Goal: Transaction & Acquisition: Book appointment/travel/reservation

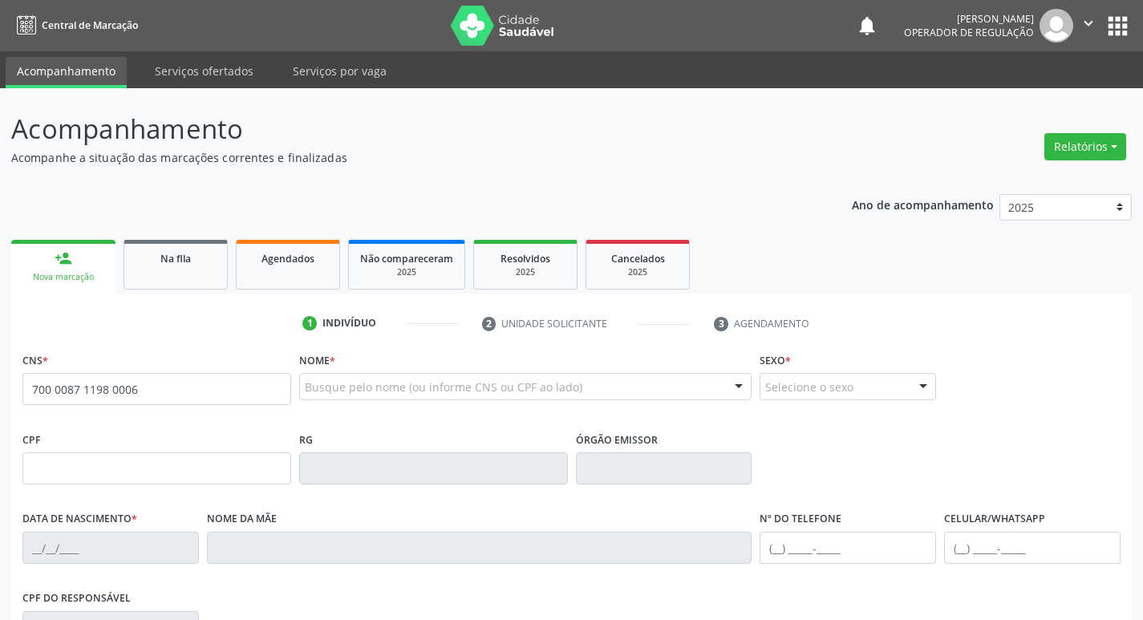
type input "700 0087 1198 0006"
type input "09/10/1994"
type input "Josefa Tavares da Silva"
type input "(83) 99305-3437"
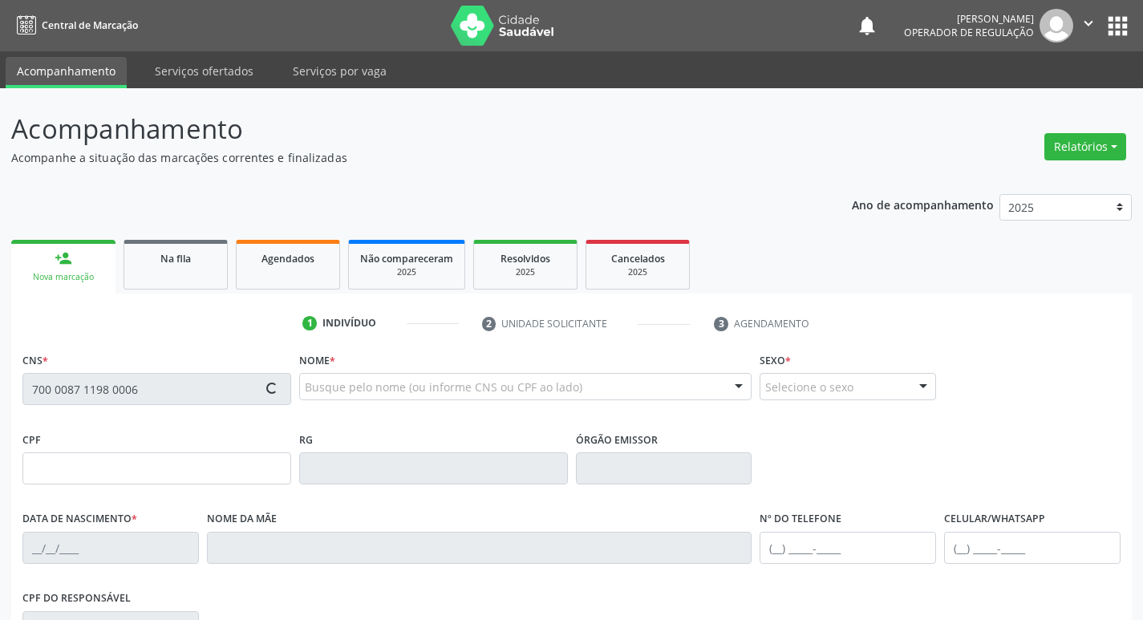
type input "S/N"
type input "110.222.774-99"
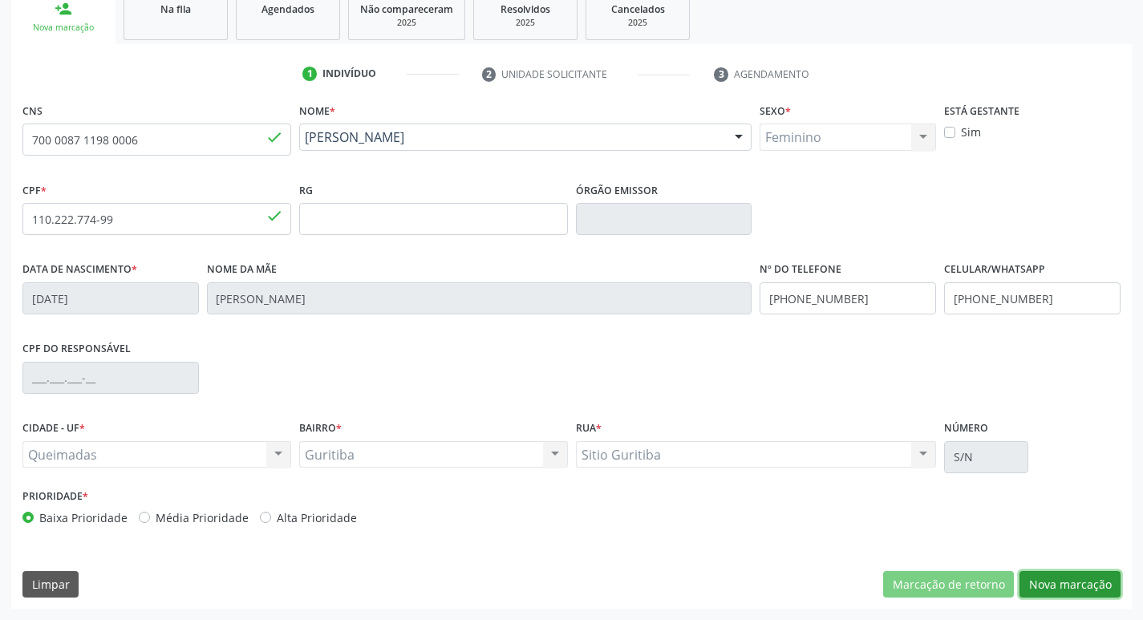
click at [1037, 575] on button "Nova marcação" at bounding box center [1069, 584] width 101 height 27
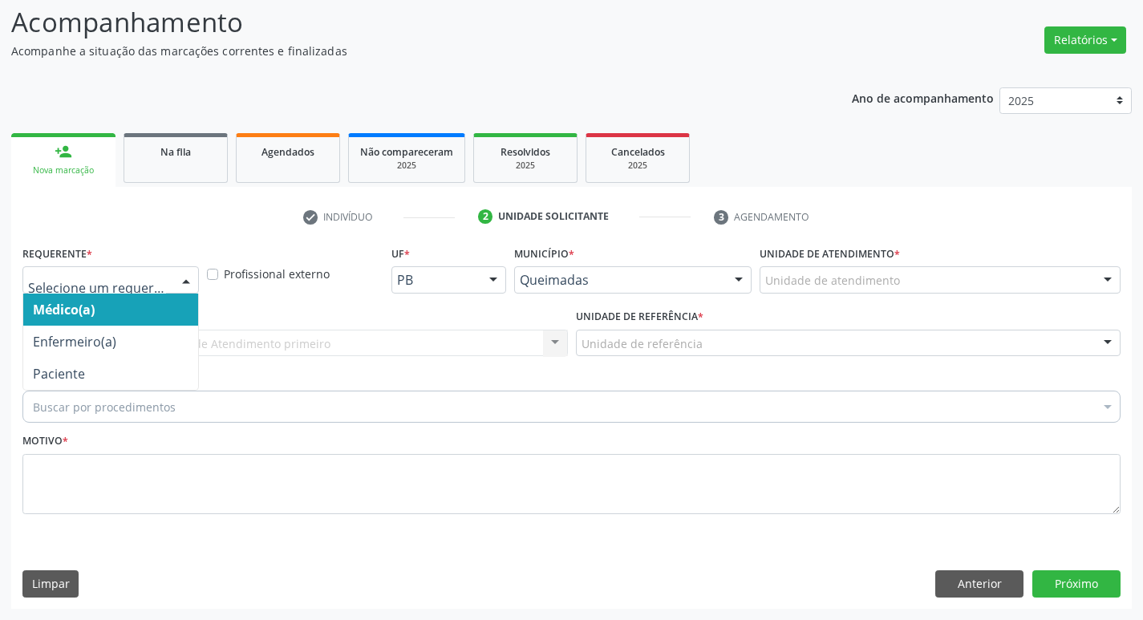
click at [170, 285] on div "Médico(a) Enfermeiro(a) Paciente Nenhum resultado encontrado para: " " Não há n…" at bounding box center [110, 279] width 176 height 27
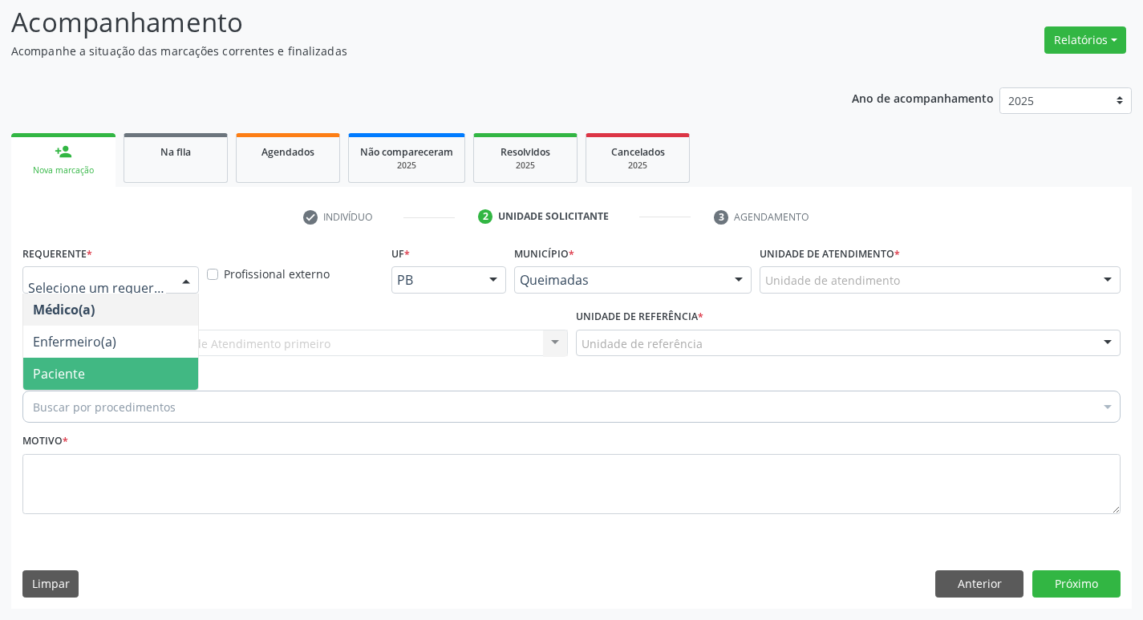
click at [140, 388] on span "Paciente" at bounding box center [110, 374] width 175 height 32
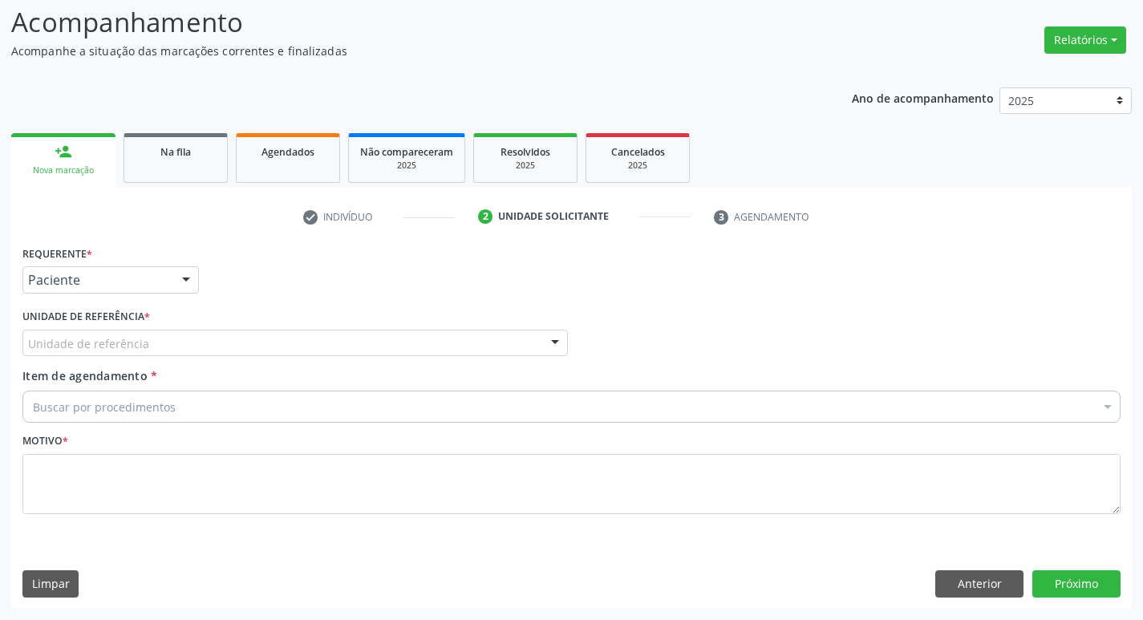
click at [170, 349] on div "Unidade de referência" at bounding box center [294, 343] width 545 height 27
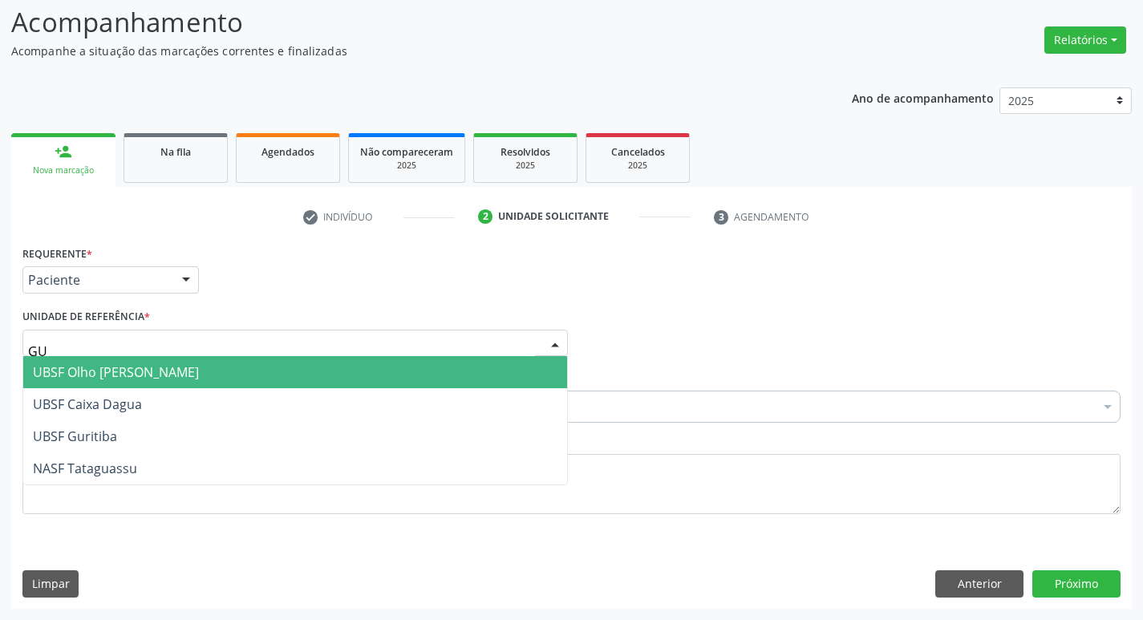
type input "GUR"
click at [166, 382] on span "UBSF Guritiba" at bounding box center [295, 372] width 544 height 32
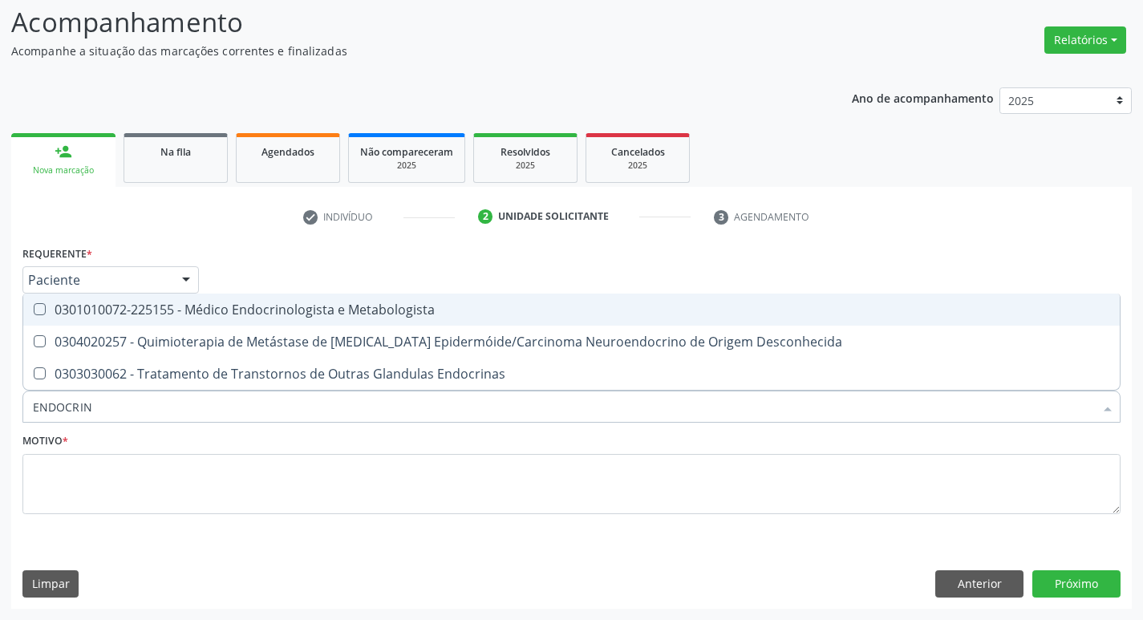
type input "ENDOCRINO"
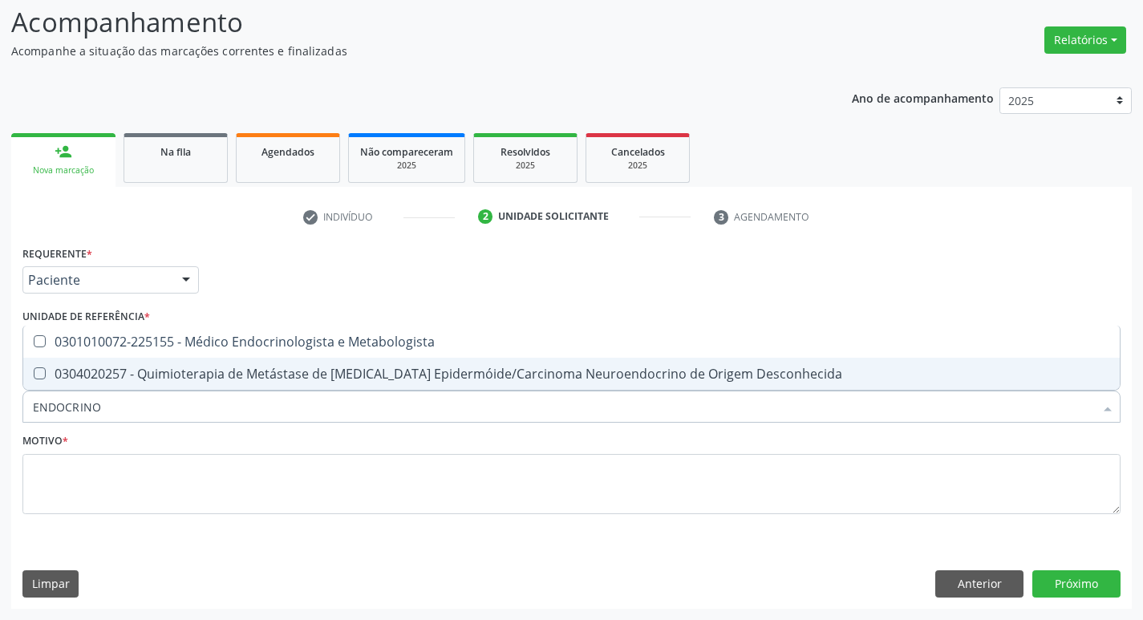
click at [229, 339] on div "0301010072-225155 - Médico Endocrinologista e Metabologista" at bounding box center [571, 341] width 1077 height 13
checkbox Metabologista "true"
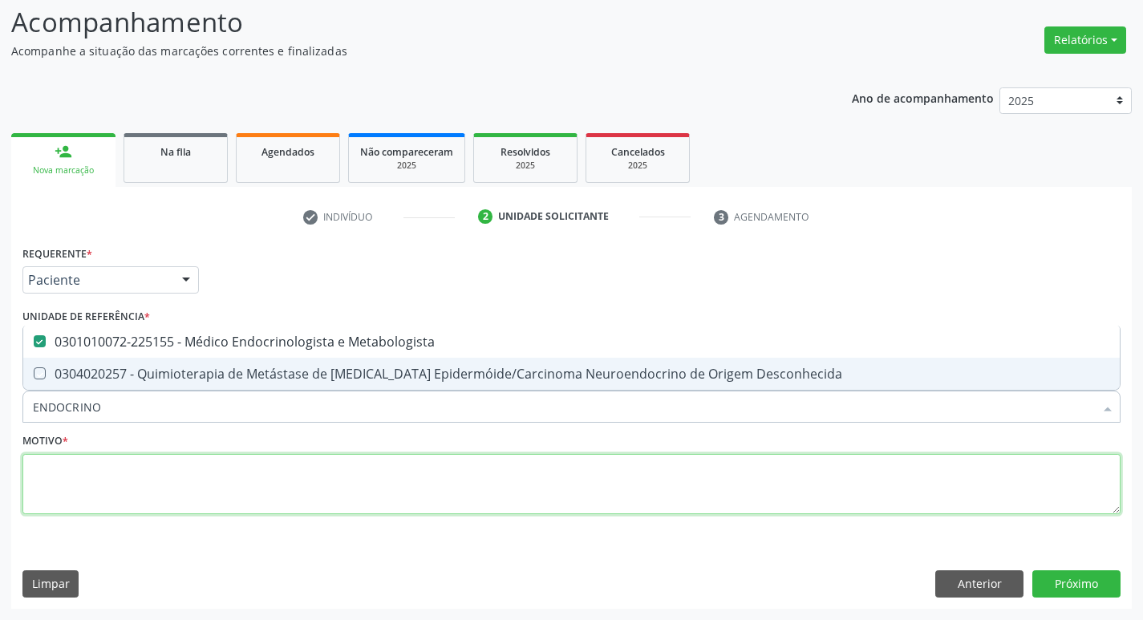
click at [212, 477] on textarea at bounding box center [571, 484] width 1098 height 61
checkbox Desconhecida "true"
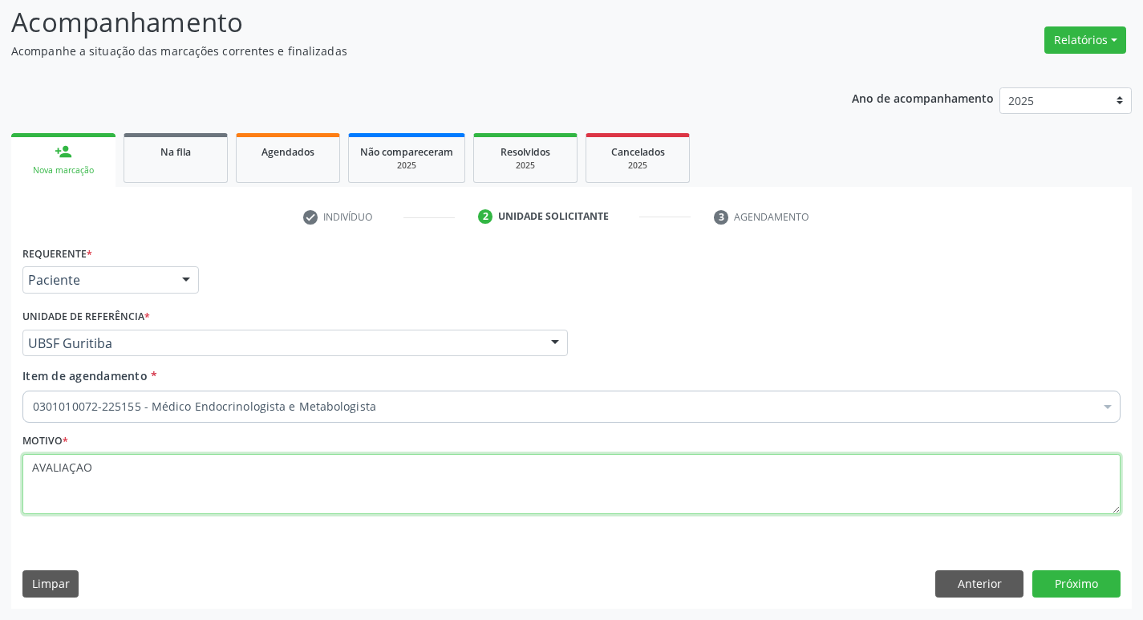
type textarea "AVALIAÇAO"
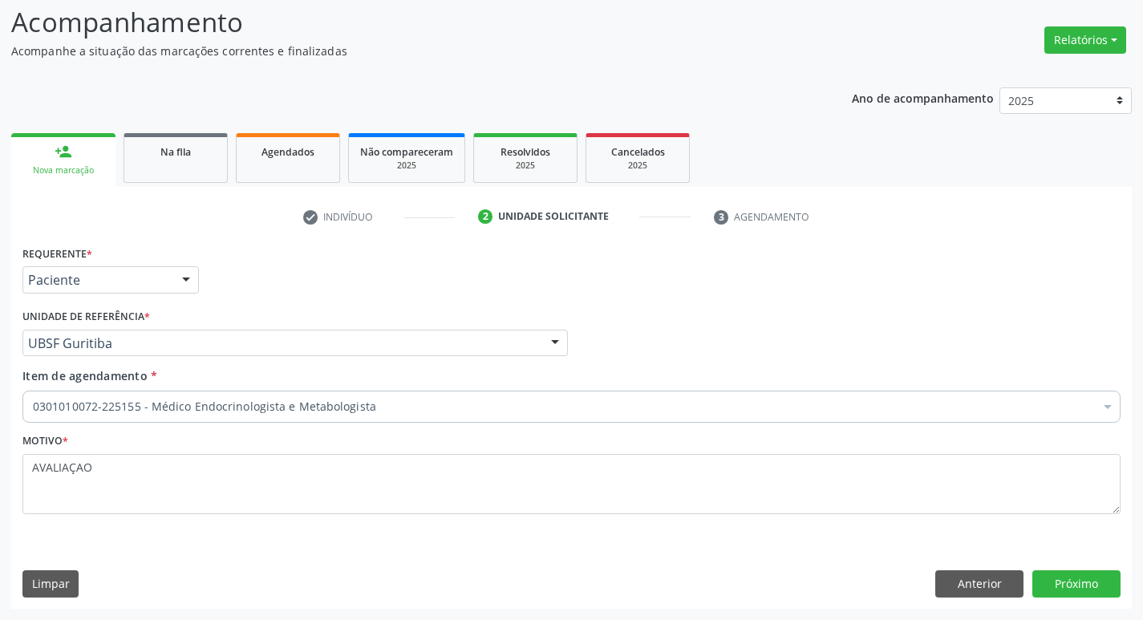
click at [1111, 568] on div "Requerente * Paciente Médico(a) Enfermeiro(a) Paciente Nenhum resultado encontr…" at bounding box center [571, 424] width 1120 height 366
click at [1082, 587] on button "Próximo" at bounding box center [1076, 583] width 88 height 27
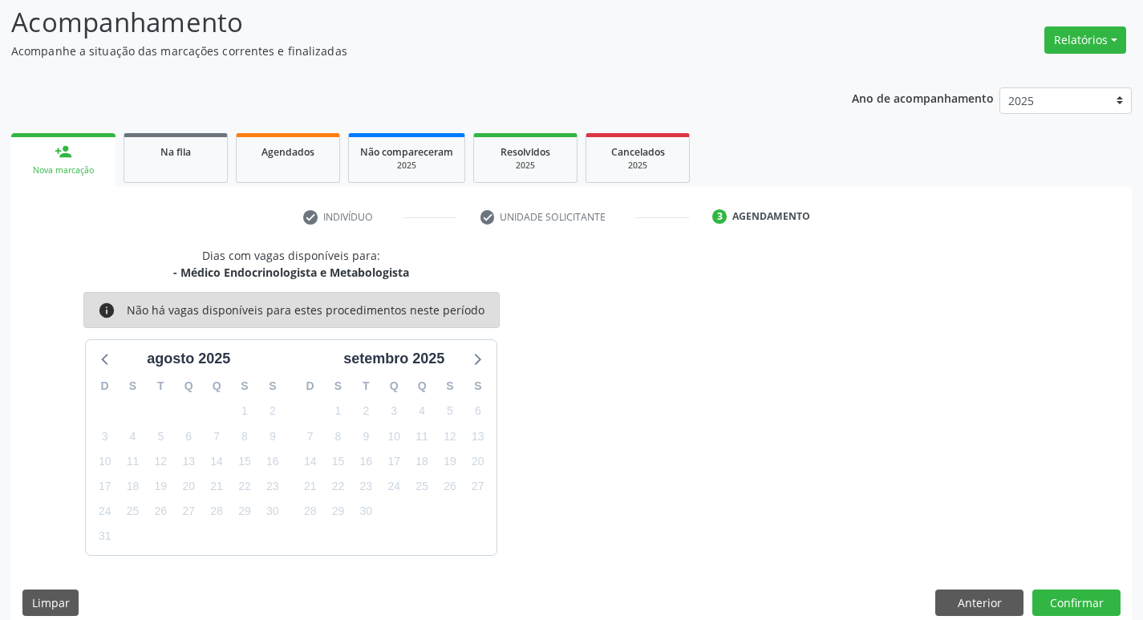
click at [91, 184] on link "person_add Nova marcação" at bounding box center [63, 160] width 104 height 54
click at [86, 161] on link "person_add Nova marcação" at bounding box center [63, 160] width 104 height 54
click at [95, 156] on link "person_add Nova marcação" at bounding box center [63, 160] width 104 height 54
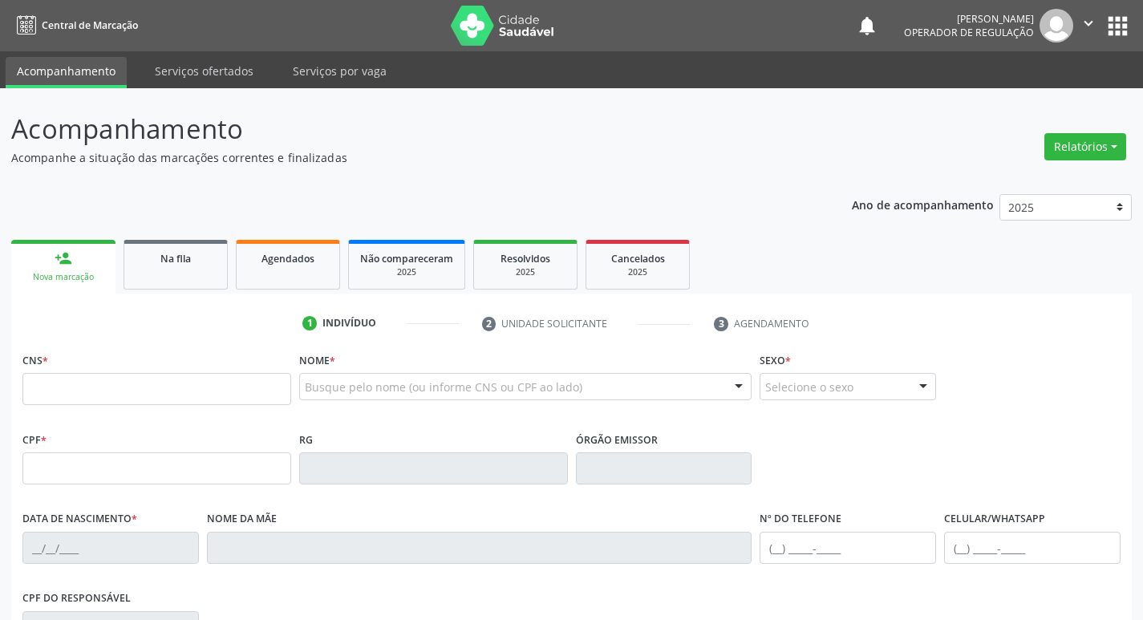
scroll to position [107, 0]
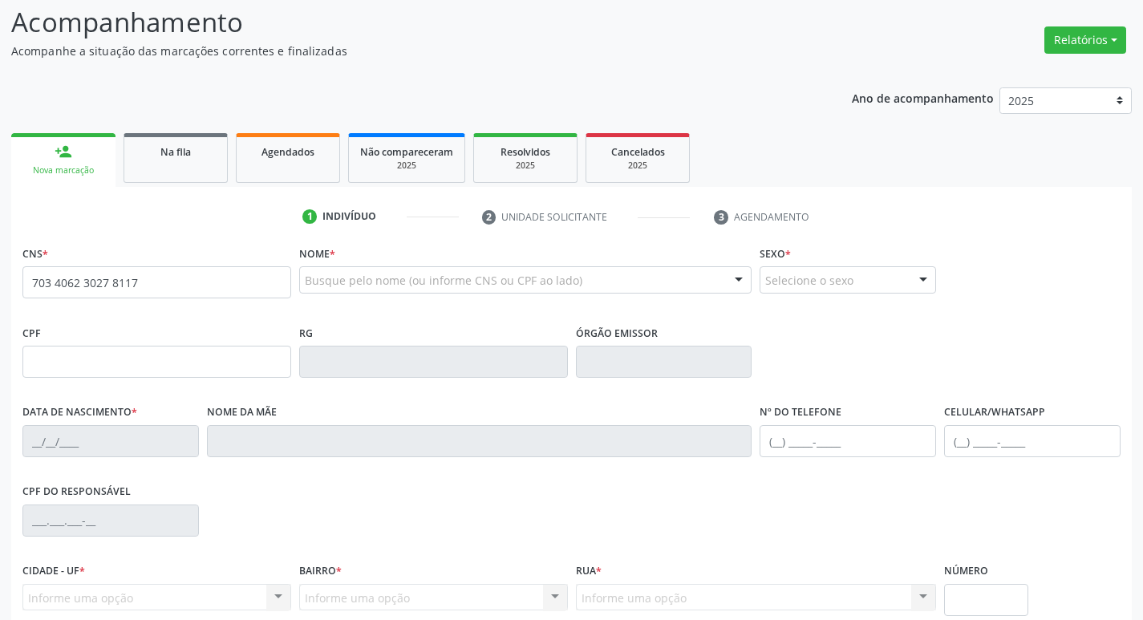
type input "703 4062 3027 8117"
type input "150.308.274-12"
type input "[DATE]"
type input "[PERSON_NAME]"
type input "[PHONE_NUMBER]"
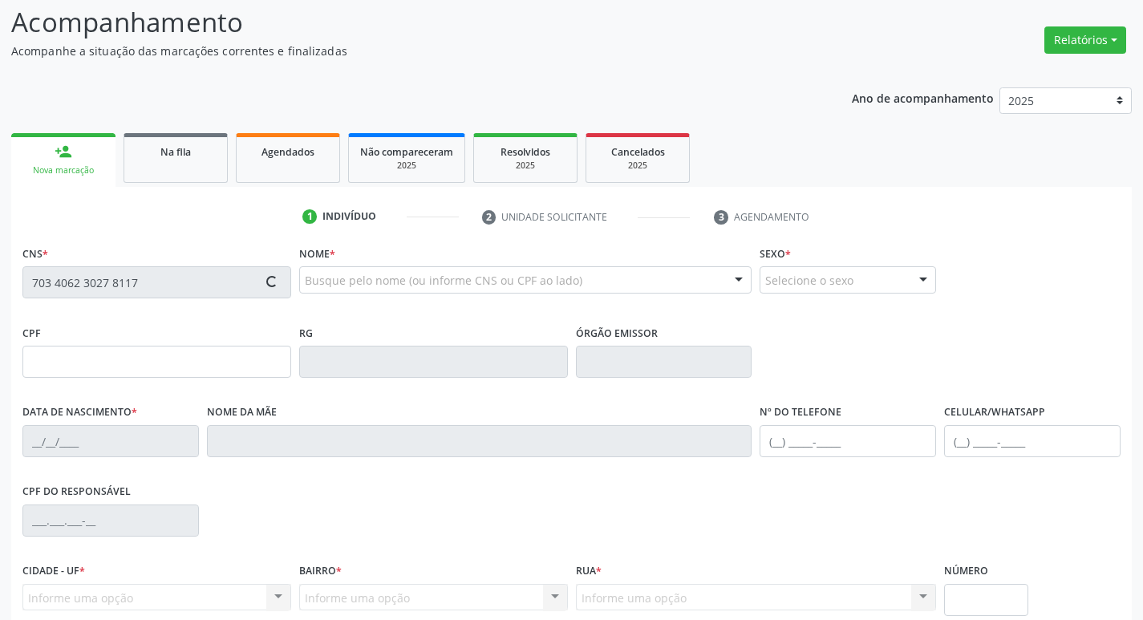
type input "700.328.494-43"
type input "S/N"
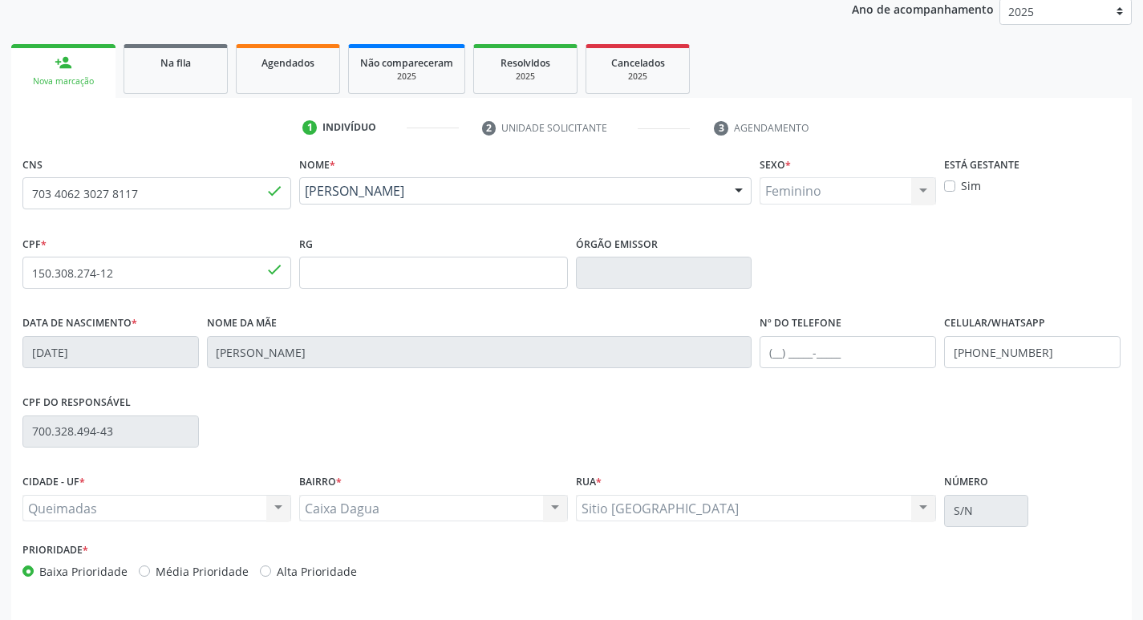
scroll to position [249, 0]
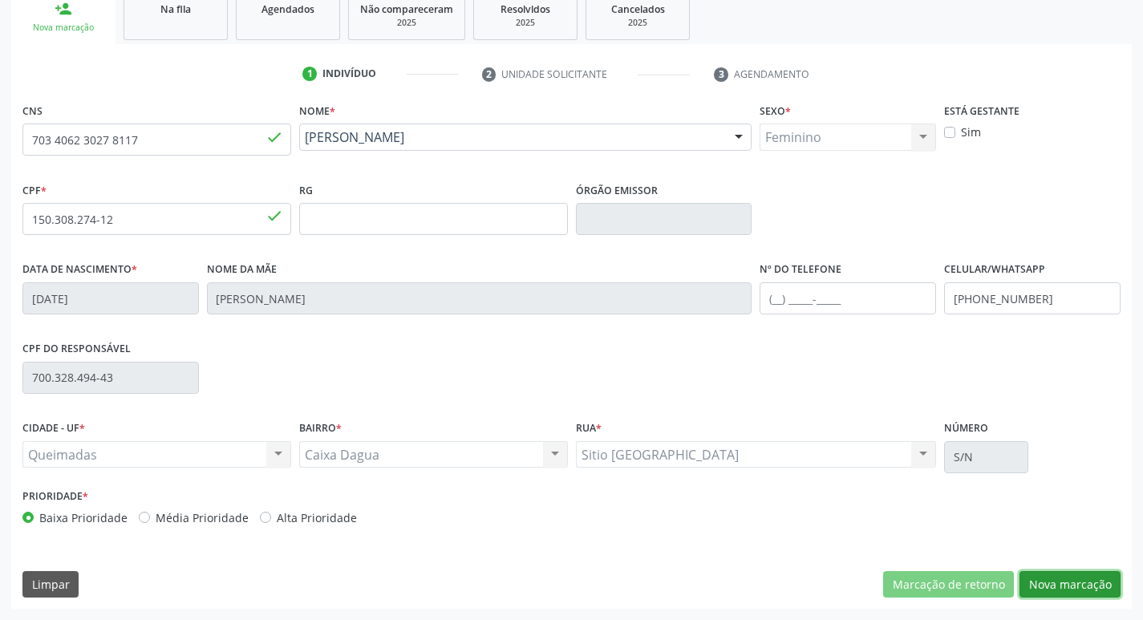
click at [1079, 583] on button "Nova marcação" at bounding box center [1069, 584] width 101 height 27
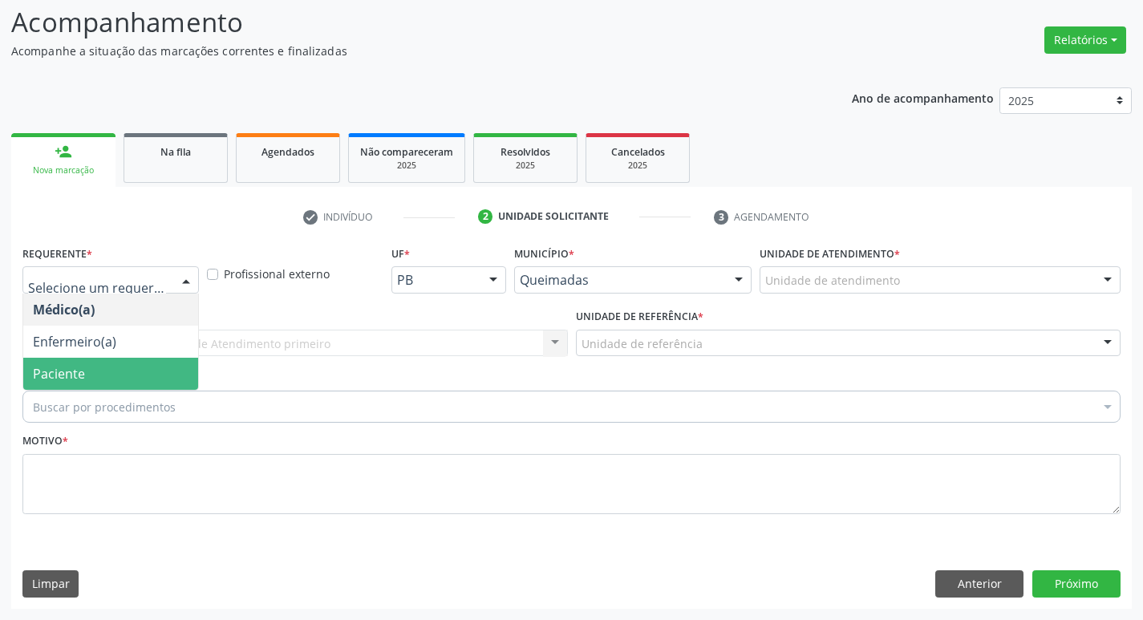
click at [133, 372] on span "Paciente" at bounding box center [110, 374] width 175 height 32
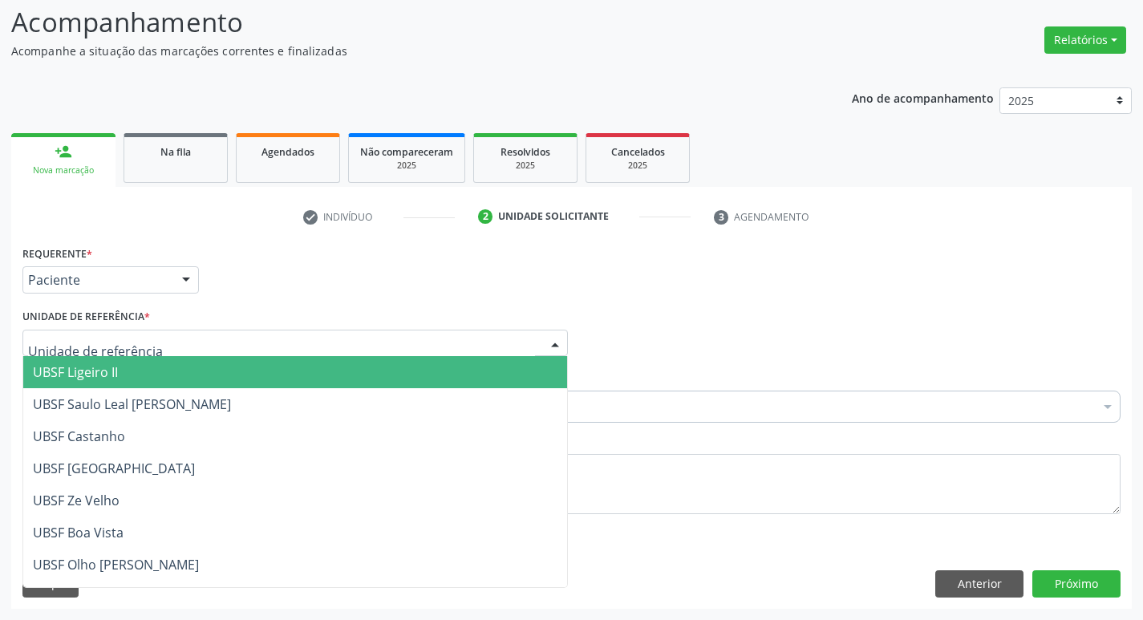
click at [155, 352] on div at bounding box center [294, 343] width 545 height 27
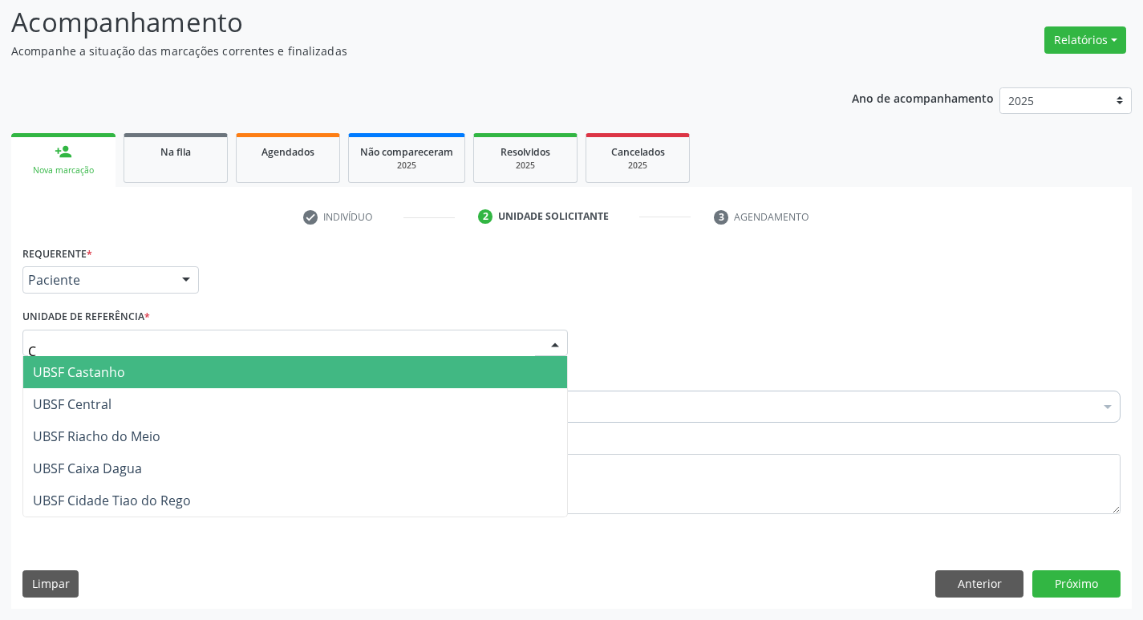
type input "CA"
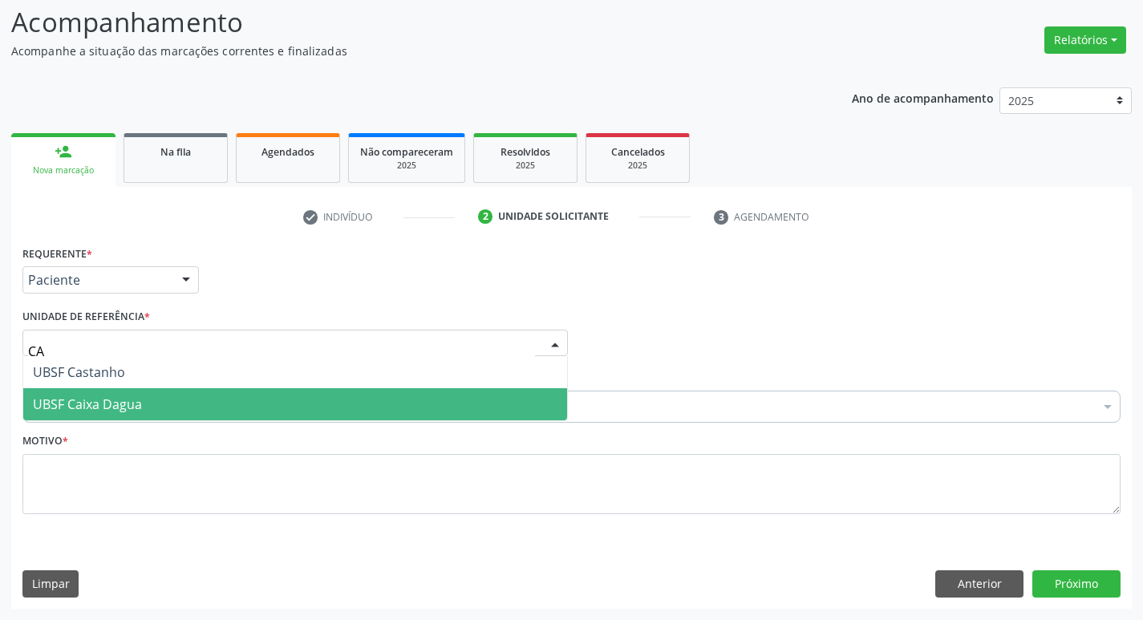
click at [159, 402] on span "UBSF Caixa Dagua" at bounding box center [295, 404] width 544 height 32
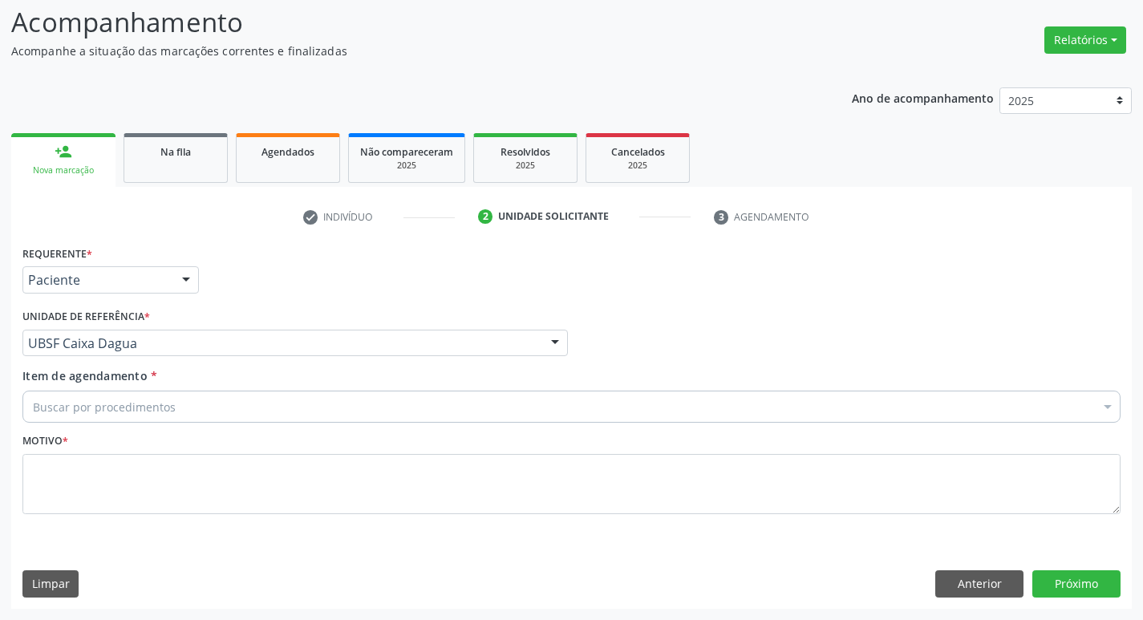
click at [192, 410] on div "Buscar por procedimentos" at bounding box center [571, 406] width 1098 height 32
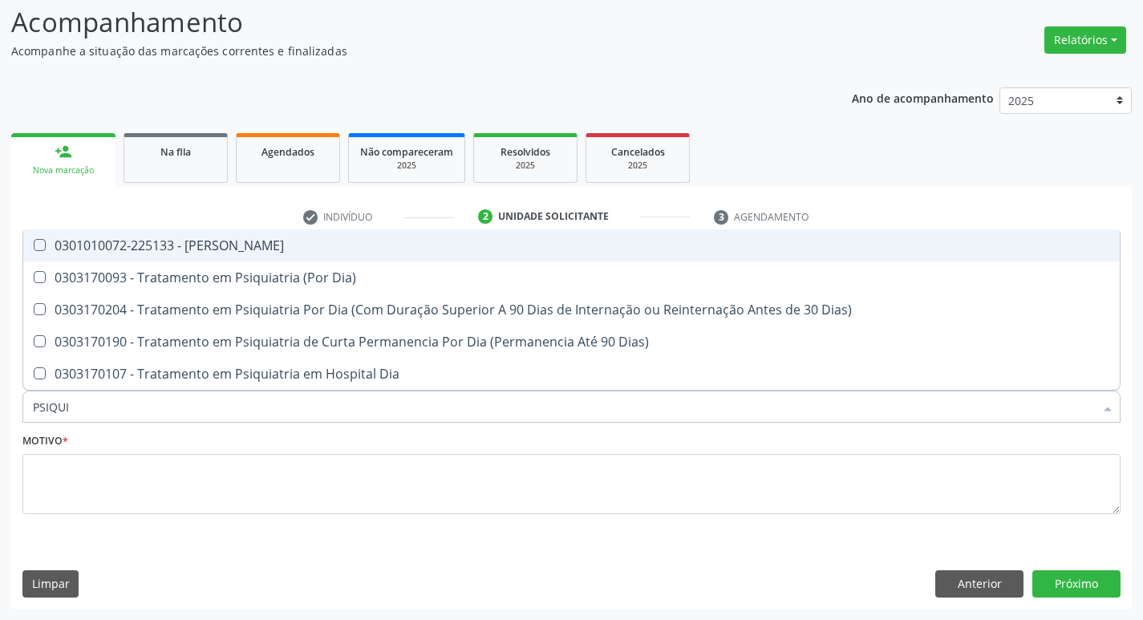
type input "PSIQUIA"
click at [333, 245] on div "0301010072-225133 - [PERSON_NAME]" at bounding box center [571, 245] width 1077 height 13
checkbox Psiquiatra "true"
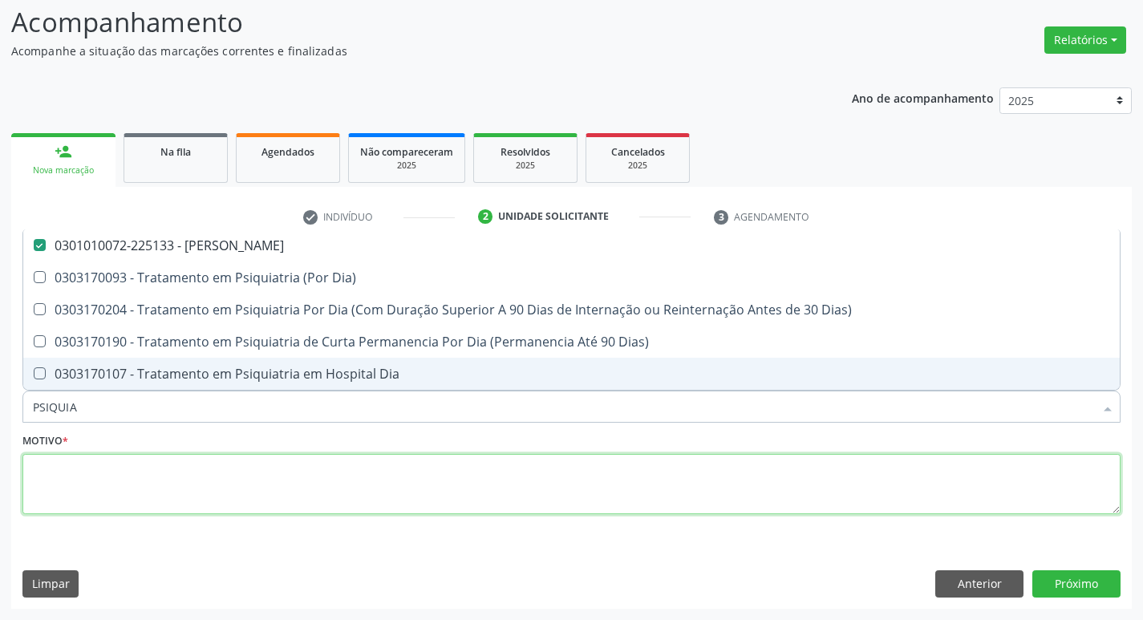
click at [286, 501] on textarea at bounding box center [571, 484] width 1098 height 61
checkbox Dia\) "true"
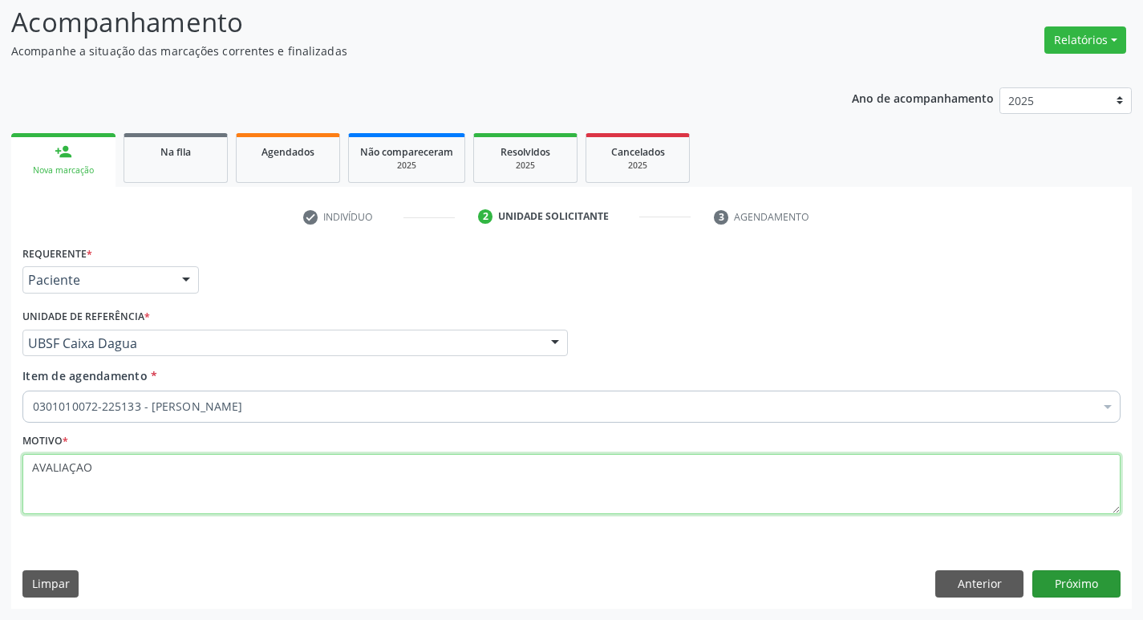
type textarea "AVALIAÇAO"
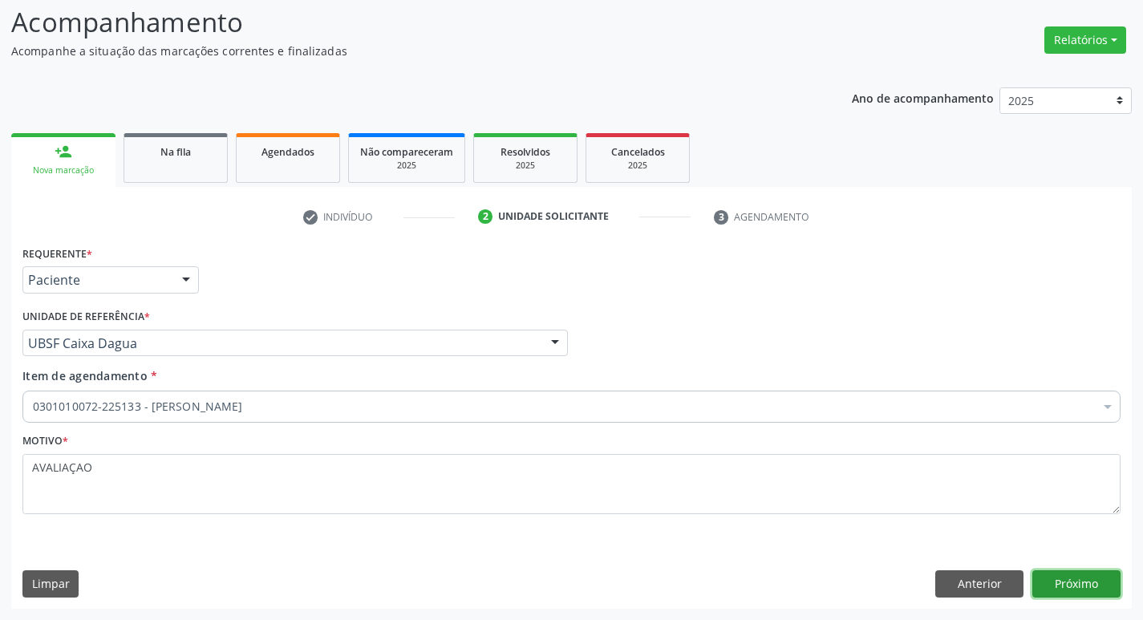
click at [1070, 583] on button "Próximo" at bounding box center [1076, 583] width 88 height 27
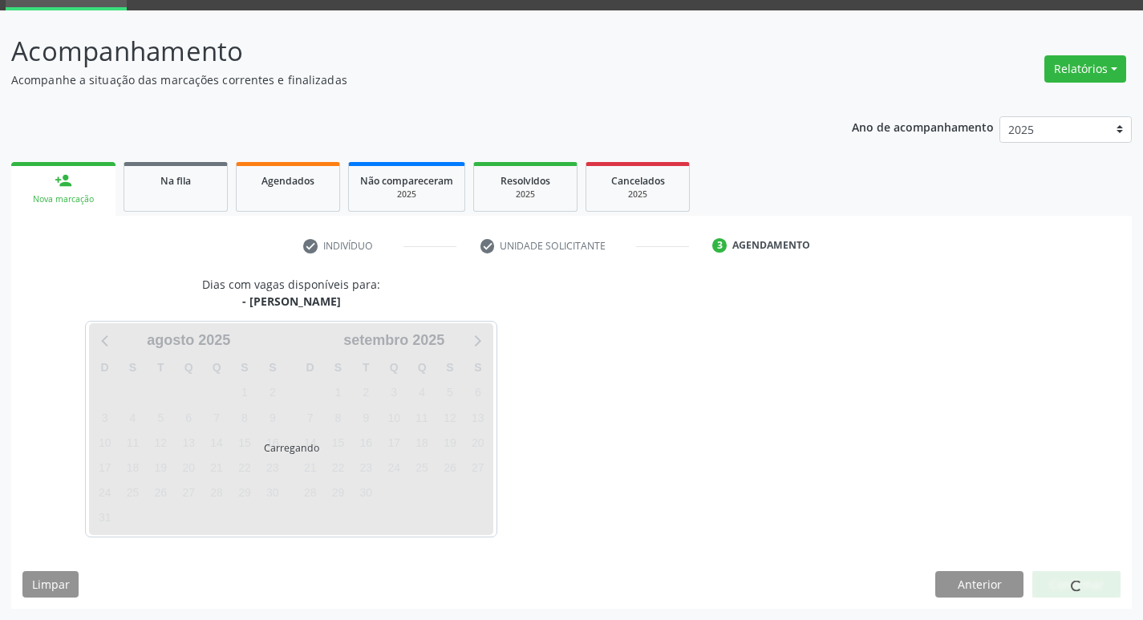
scroll to position [78, 0]
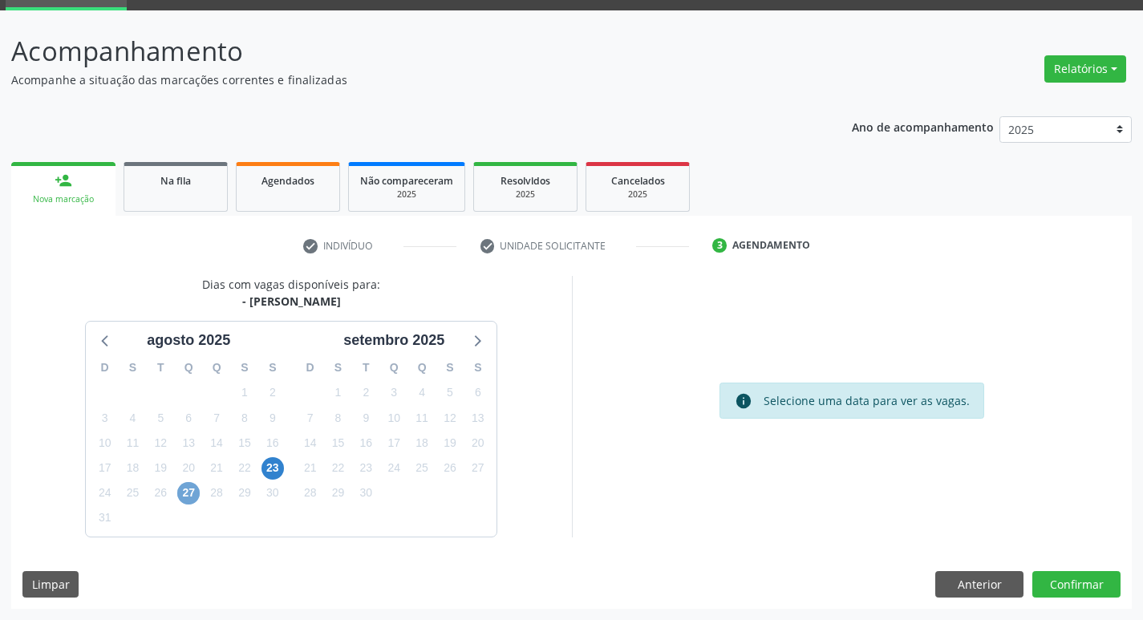
click at [194, 496] on span "27" at bounding box center [188, 493] width 22 height 22
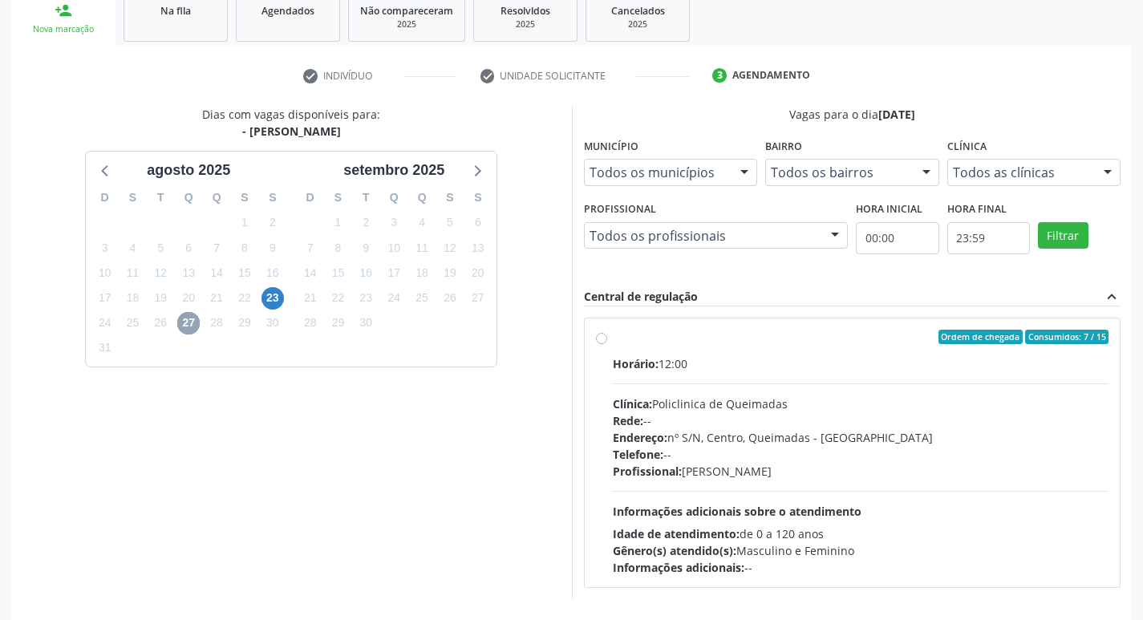
scroll to position [309, 0]
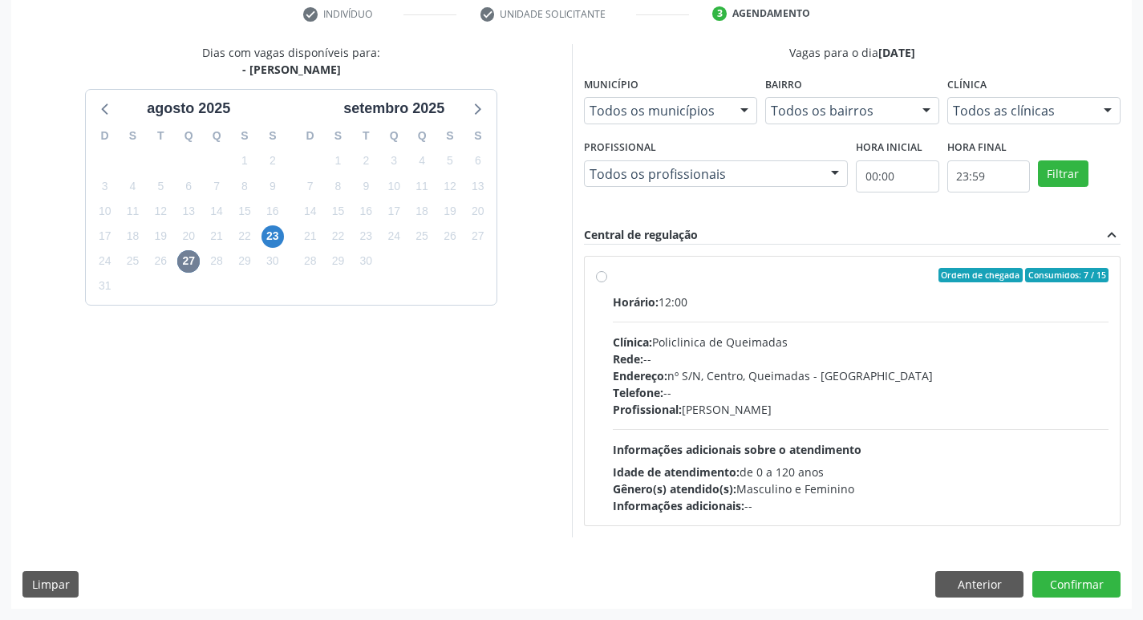
click at [895, 461] on div "Horário: 12:00 Clínica: Policlinica de Queimadas Rede: -- Endereço: nº S/N, Cen…" at bounding box center [861, 403] width 496 height 220
click at [607, 282] on input "Ordem de chegada Consumidos: 7 / 15 Horário: 12:00 Clínica: Policlinica de Quei…" at bounding box center [601, 275] width 11 height 14
radio input "true"
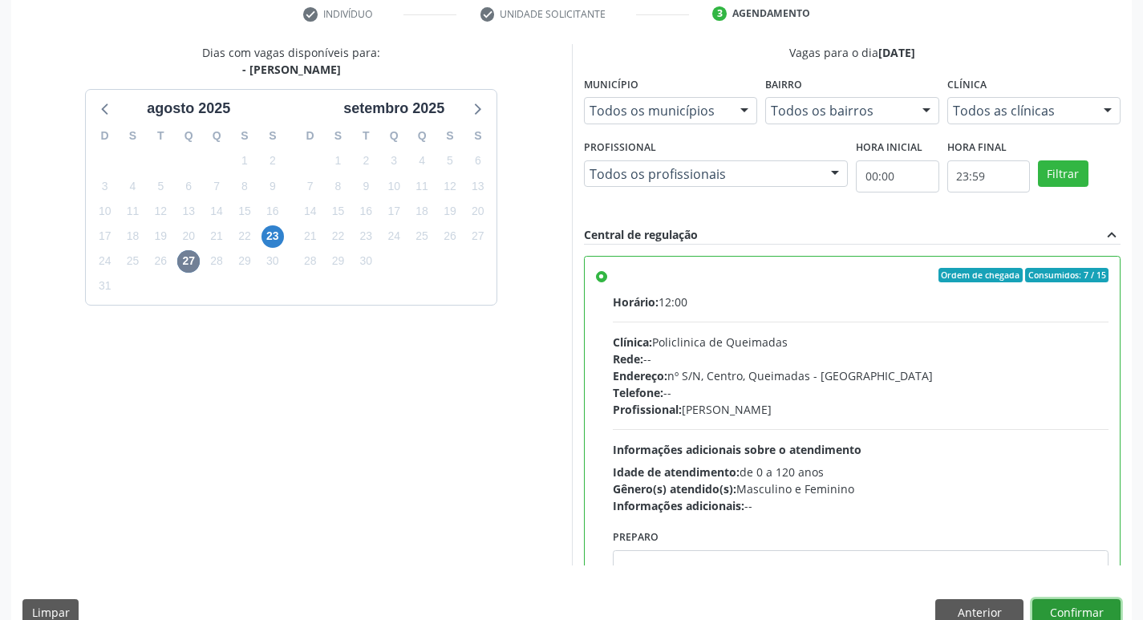
click at [1043, 605] on button "Confirmar" at bounding box center [1076, 612] width 88 height 27
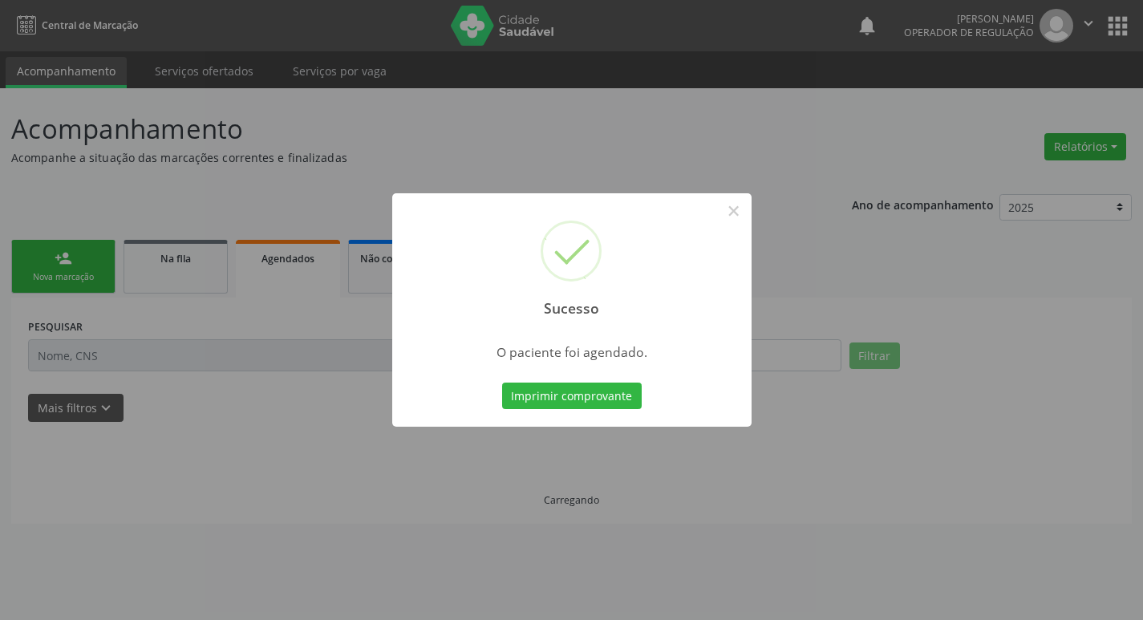
scroll to position [0, 0]
click at [576, 399] on button "Imprimir comprovante" at bounding box center [578, 395] width 140 height 27
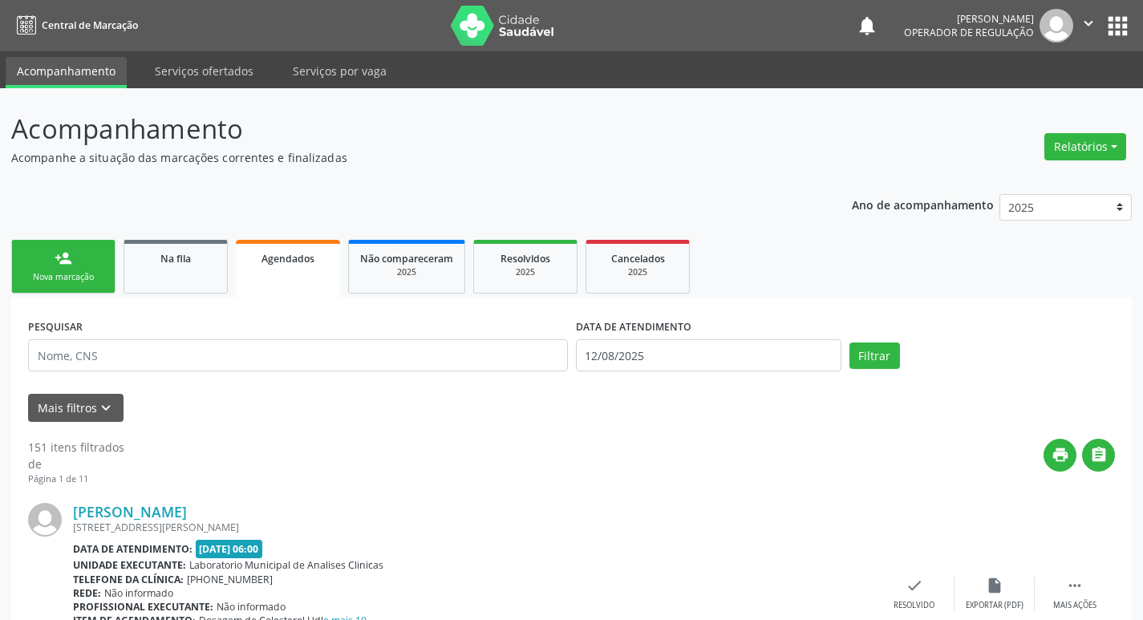
click at [98, 261] on link "person_add Nova marcação" at bounding box center [63, 267] width 104 height 54
